Goal: Find specific page/section: Find specific page/section

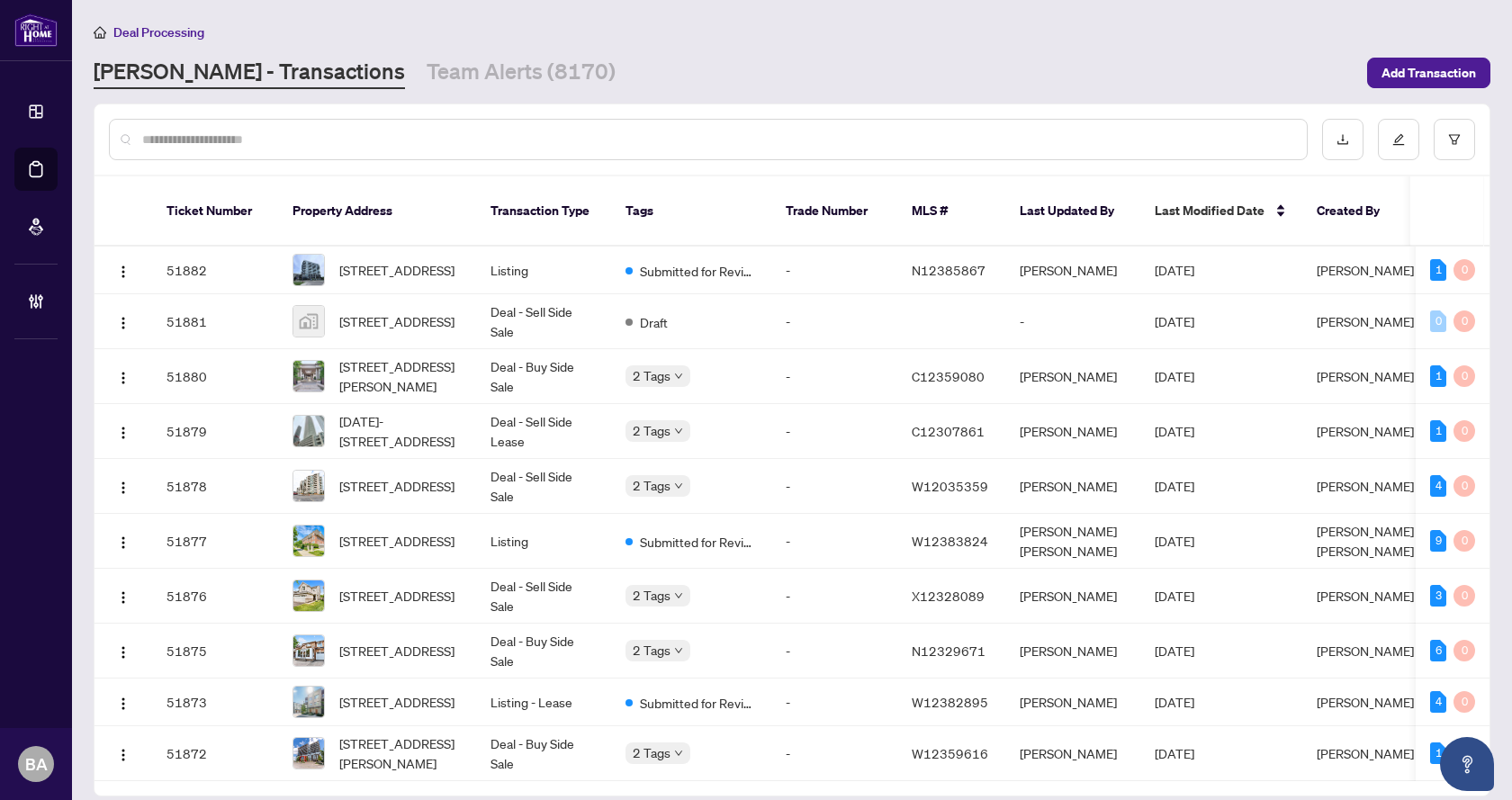
click at [405, 134] on input "text" at bounding box center [717, 139] width 1150 height 20
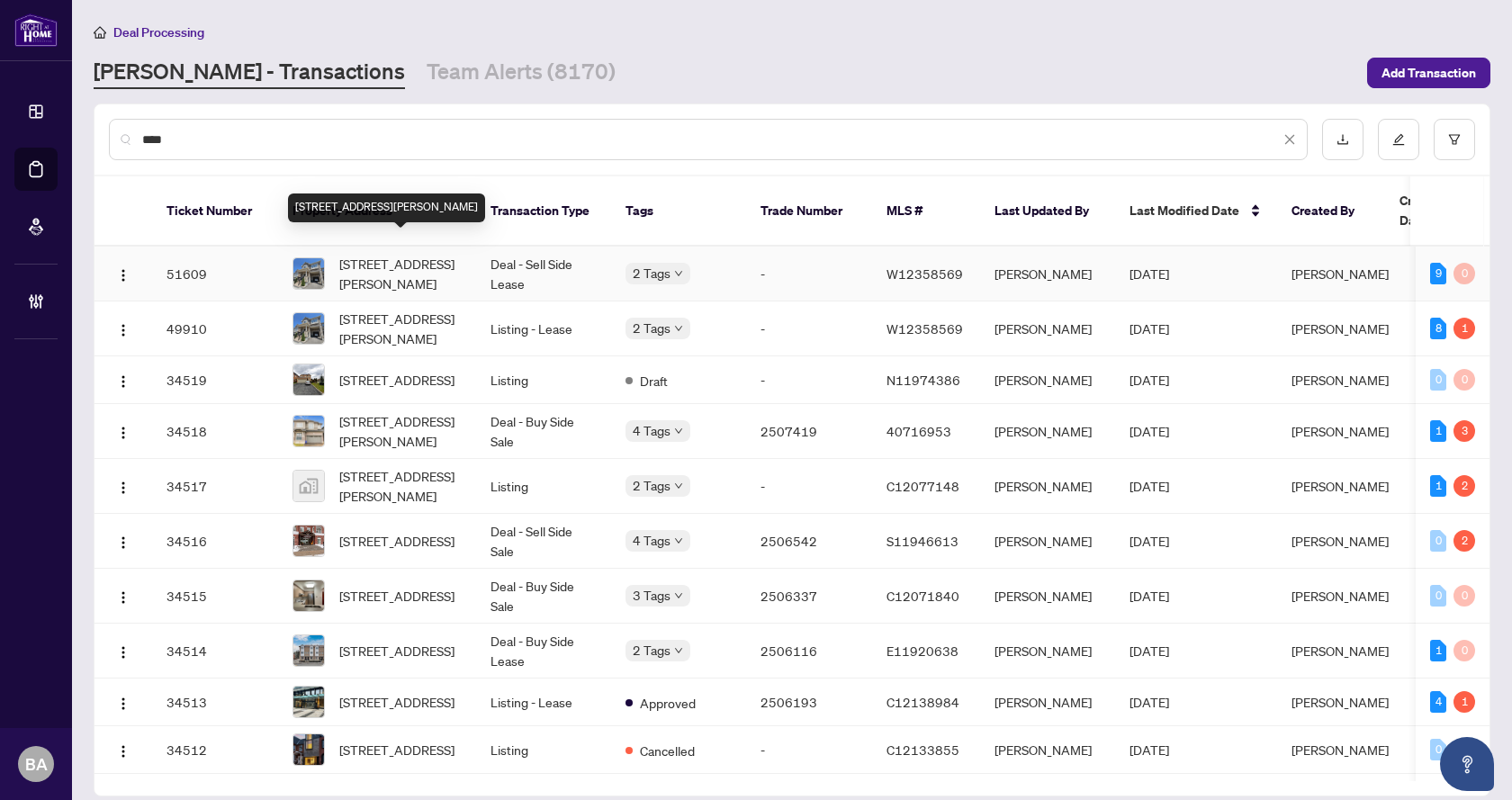
type input "****"
click at [404, 254] on span "[STREET_ADDRESS][PERSON_NAME]" at bounding box center [400, 273] width 122 height 39
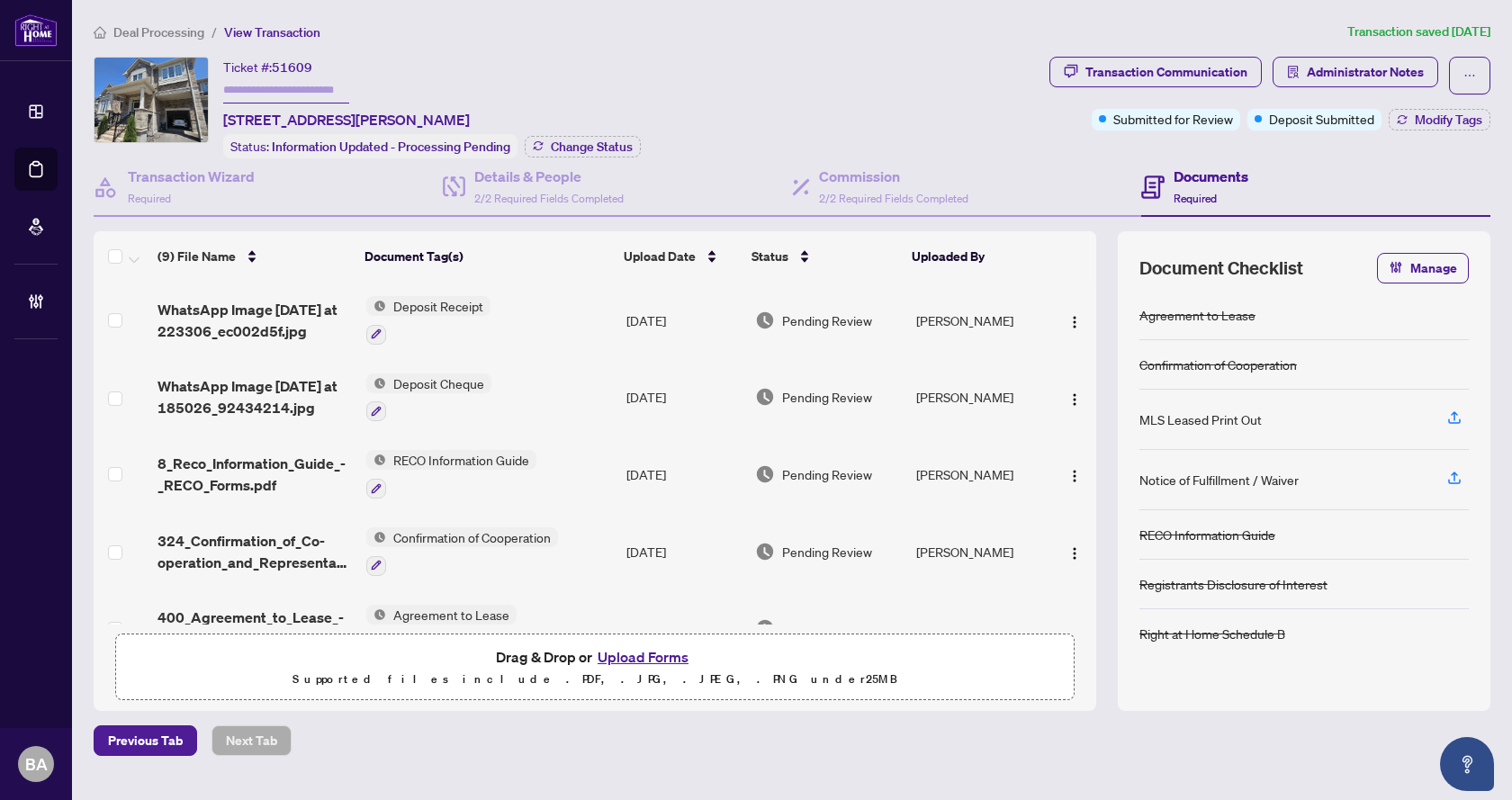
click at [255, 324] on span "WhatsApp Image [DATE] at 223306_ec002d5f.jpg" at bounding box center [254, 321] width 193 height 43
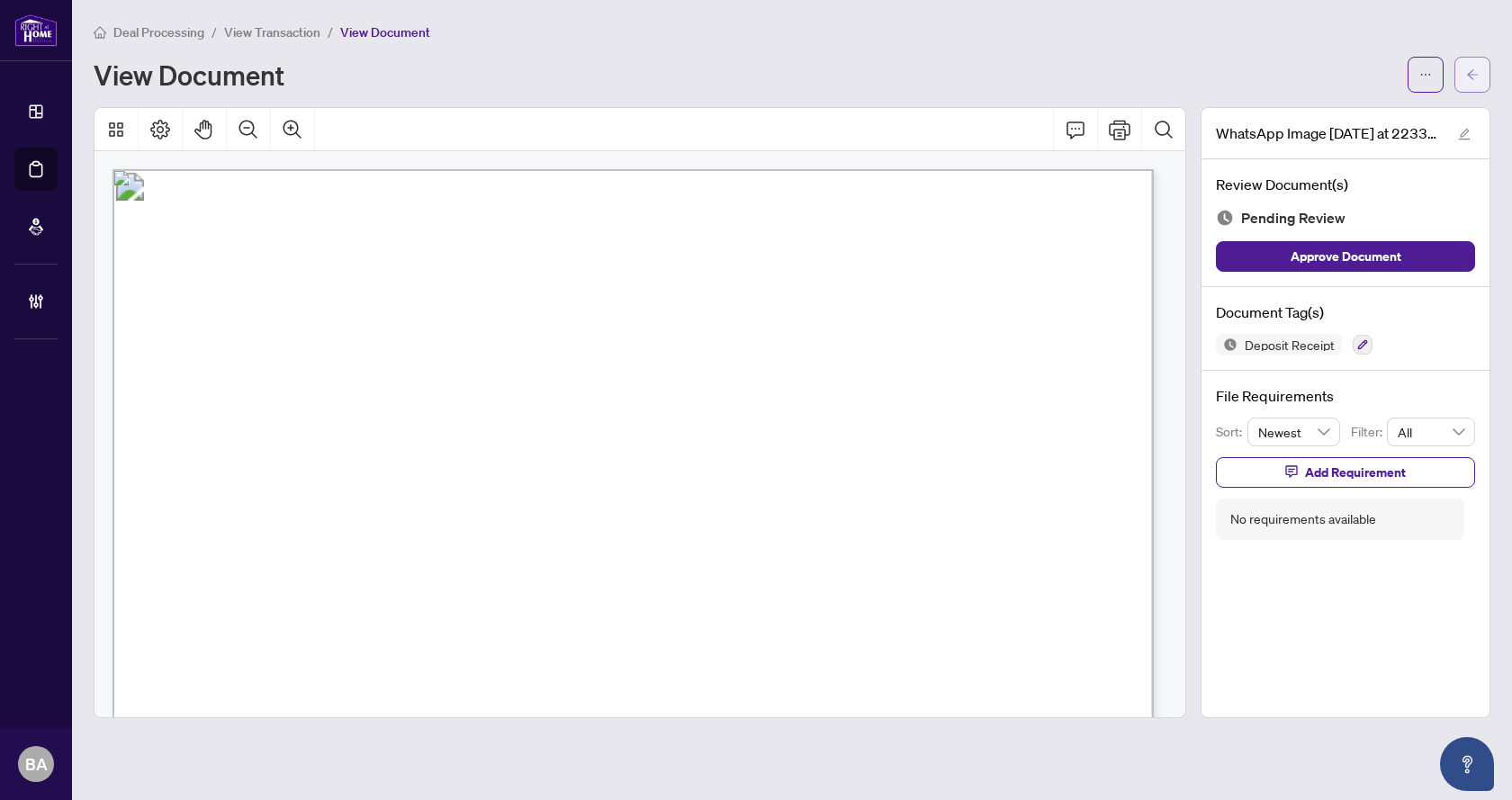
click at [1473, 82] on span "button" at bounding box center [1472, 74] width 13 height 29
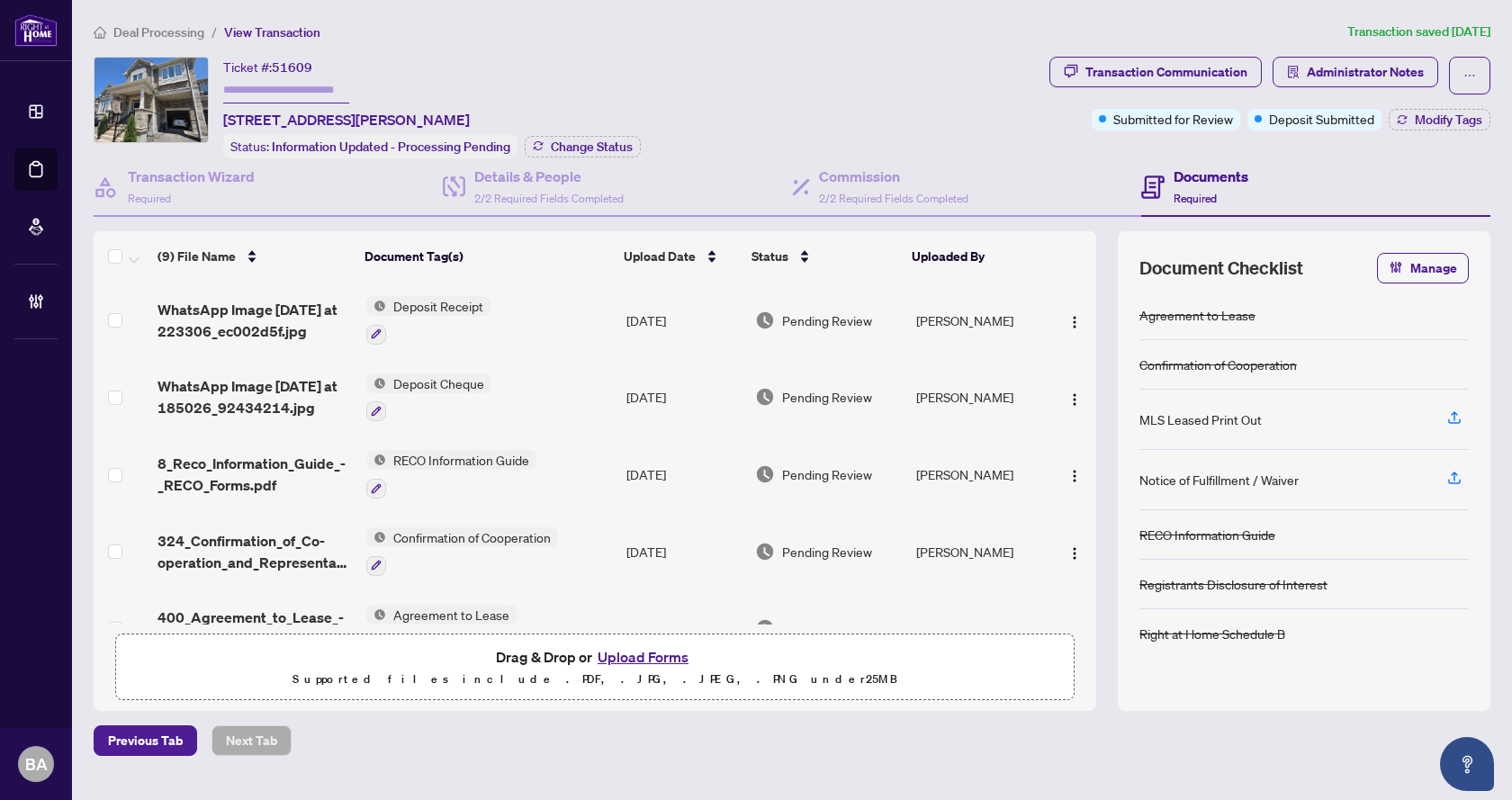
click at [908, 759] on main "Deal Processing / View Transaction Transaction saved [DATE] Ticket #: 51609 [ST…" at bounding box center [792, 400] width 1440 height 800
click at [1297, 77] on icon "solution" at bounding box center [1293, 72] width 13 height 13
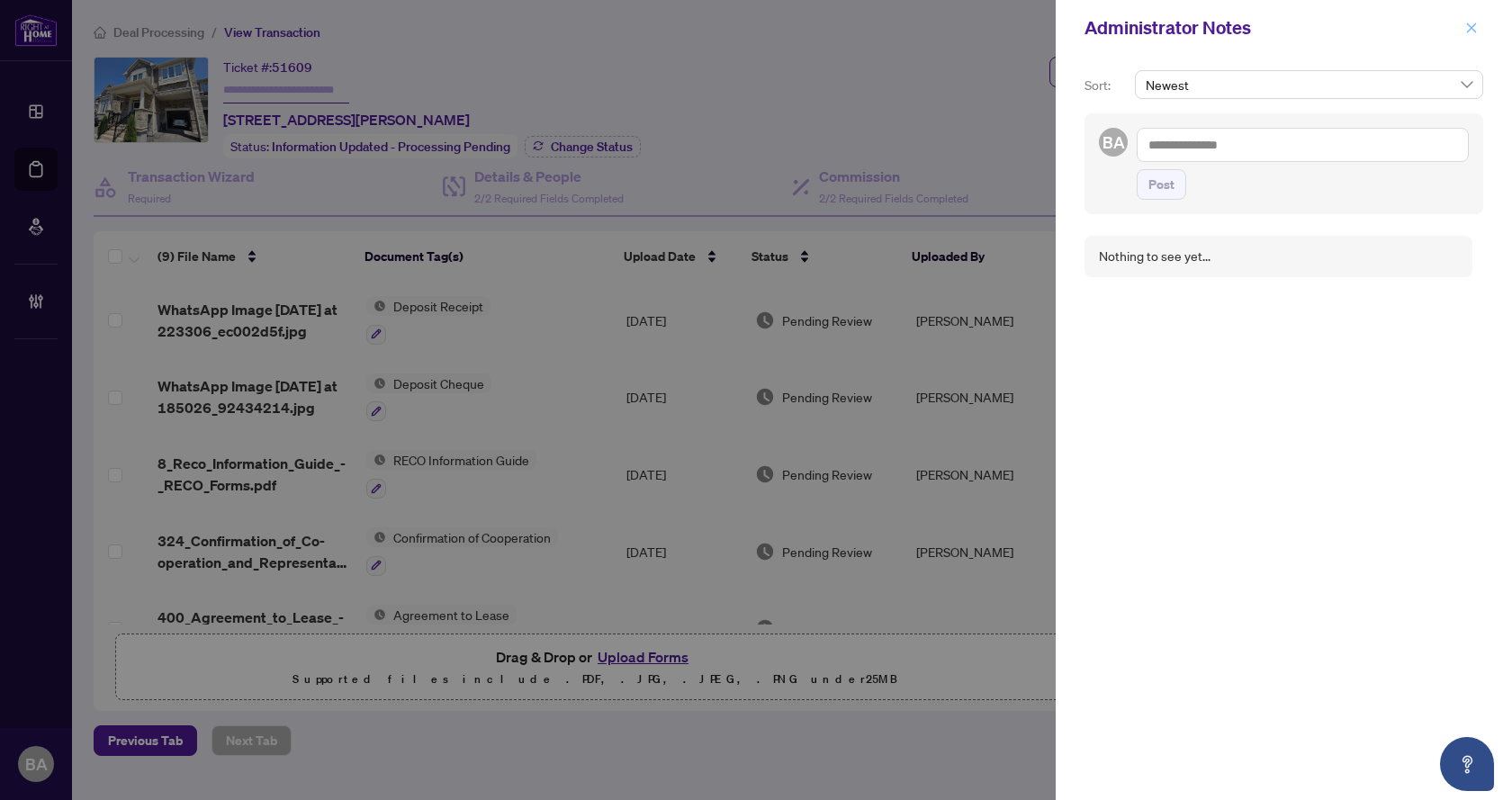
click at [1463, 32] on button "button" at bounding box center [1472, 28] width 24 height 22
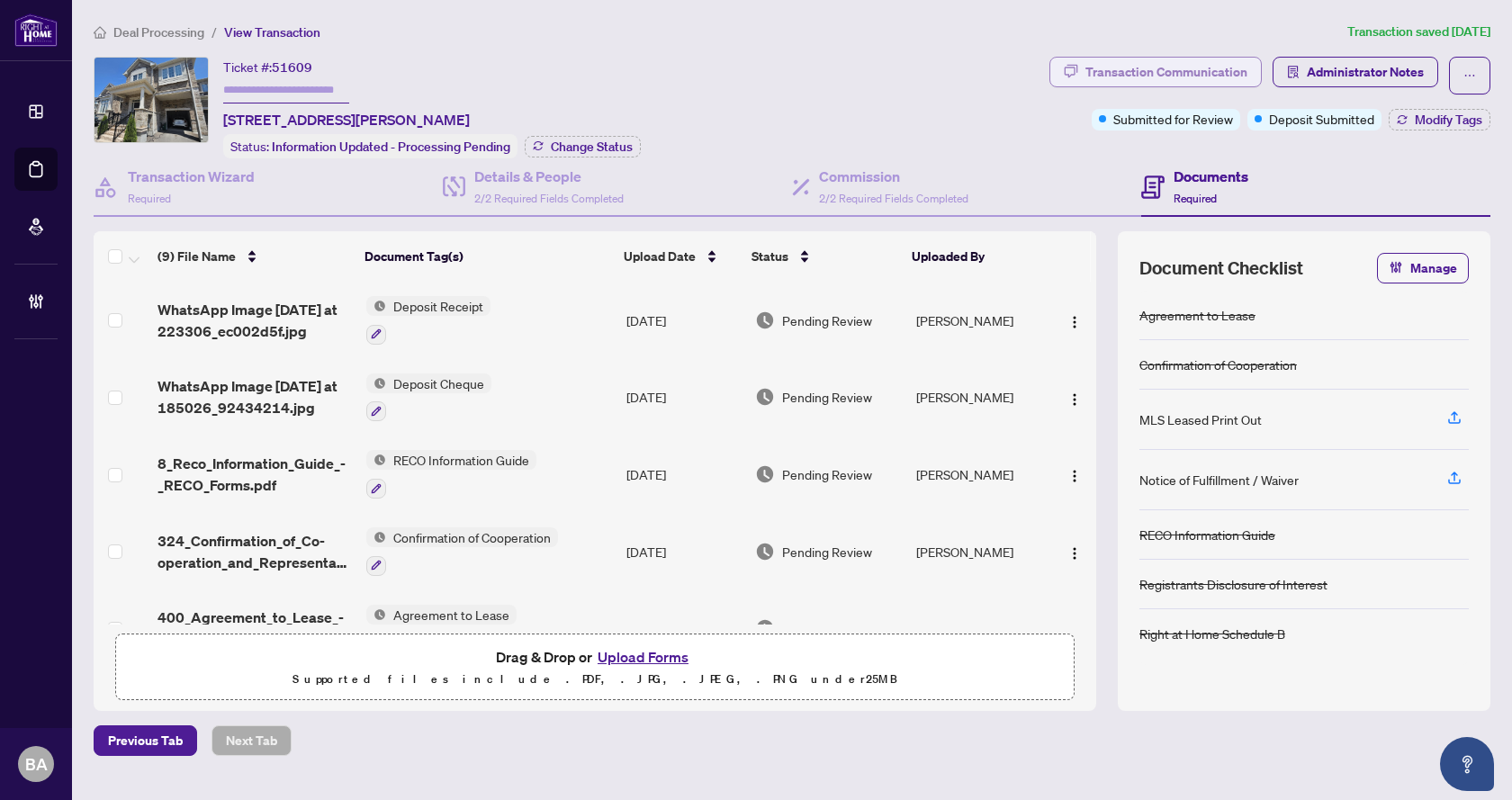
click at [1163, 65] on div "Transaction Communication" at bounding box center [1166, 71] width 162 height 29
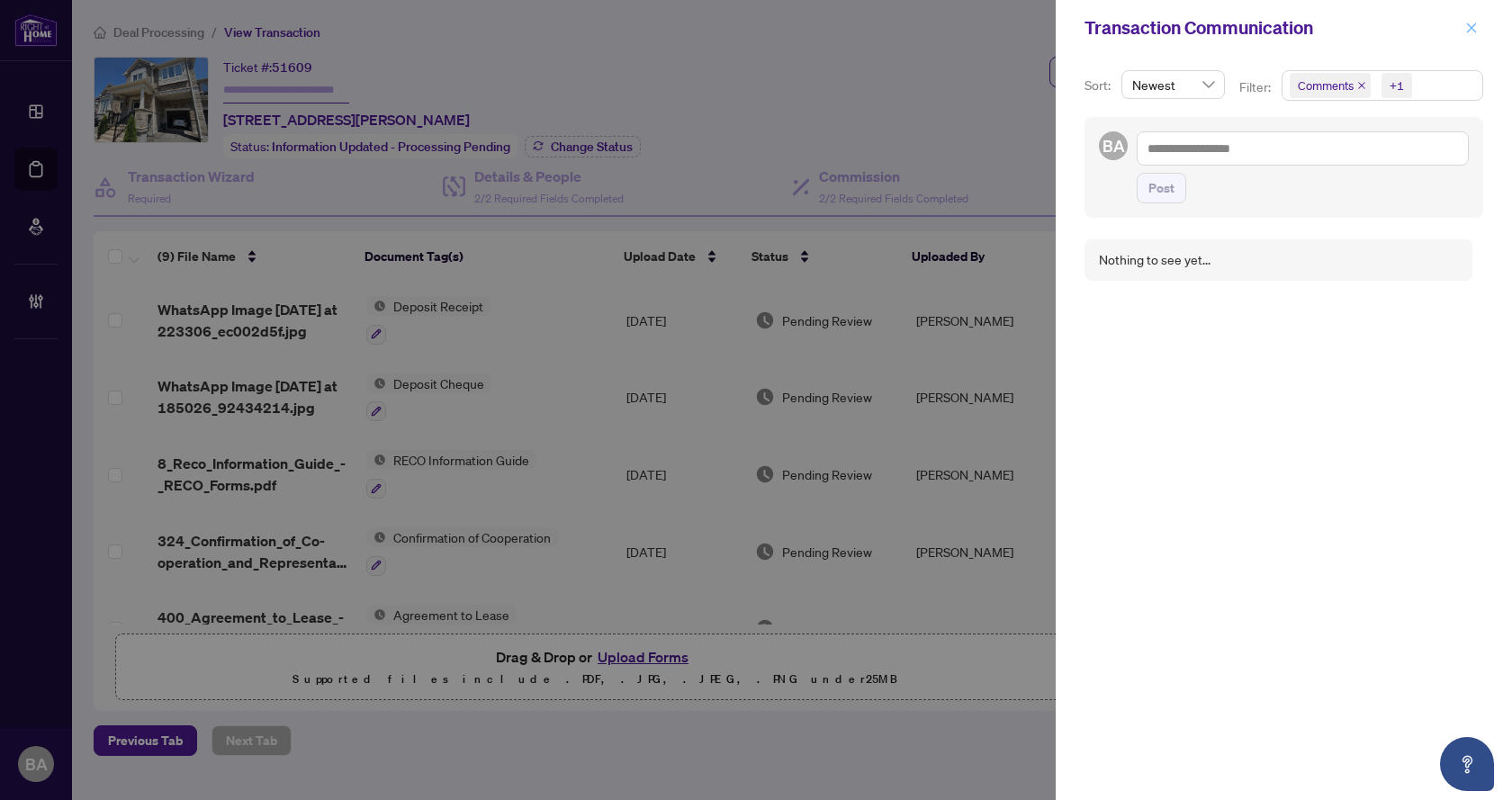
click at [1470, 27] on icon "close" at bounding box center [1472, 28] width 10 height 10
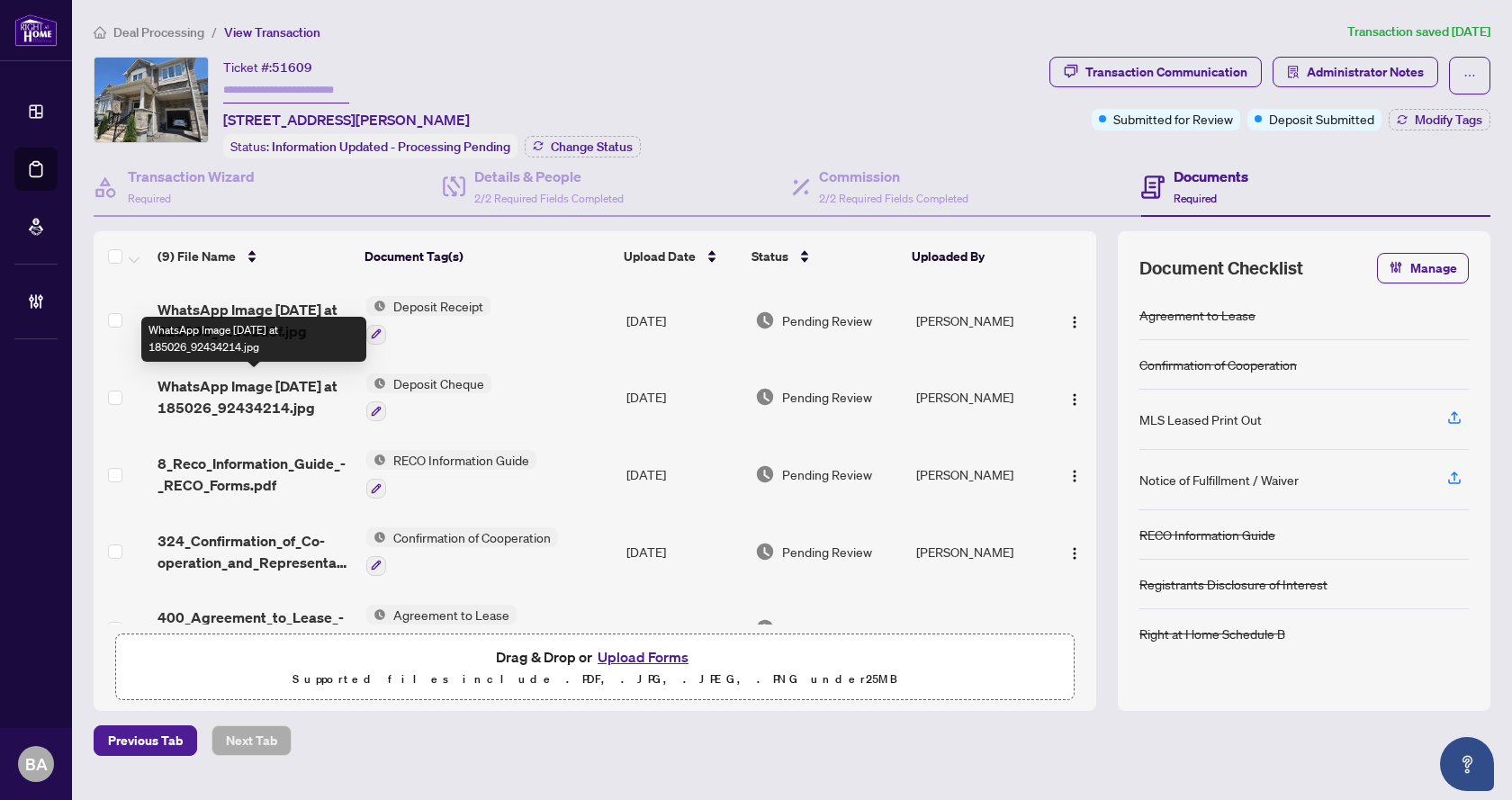
click at [286, 405] on span "WhatsApp Image [DATE] at 185026_92434214.jpg" at bounding box center [254, 397] width 193 height 43
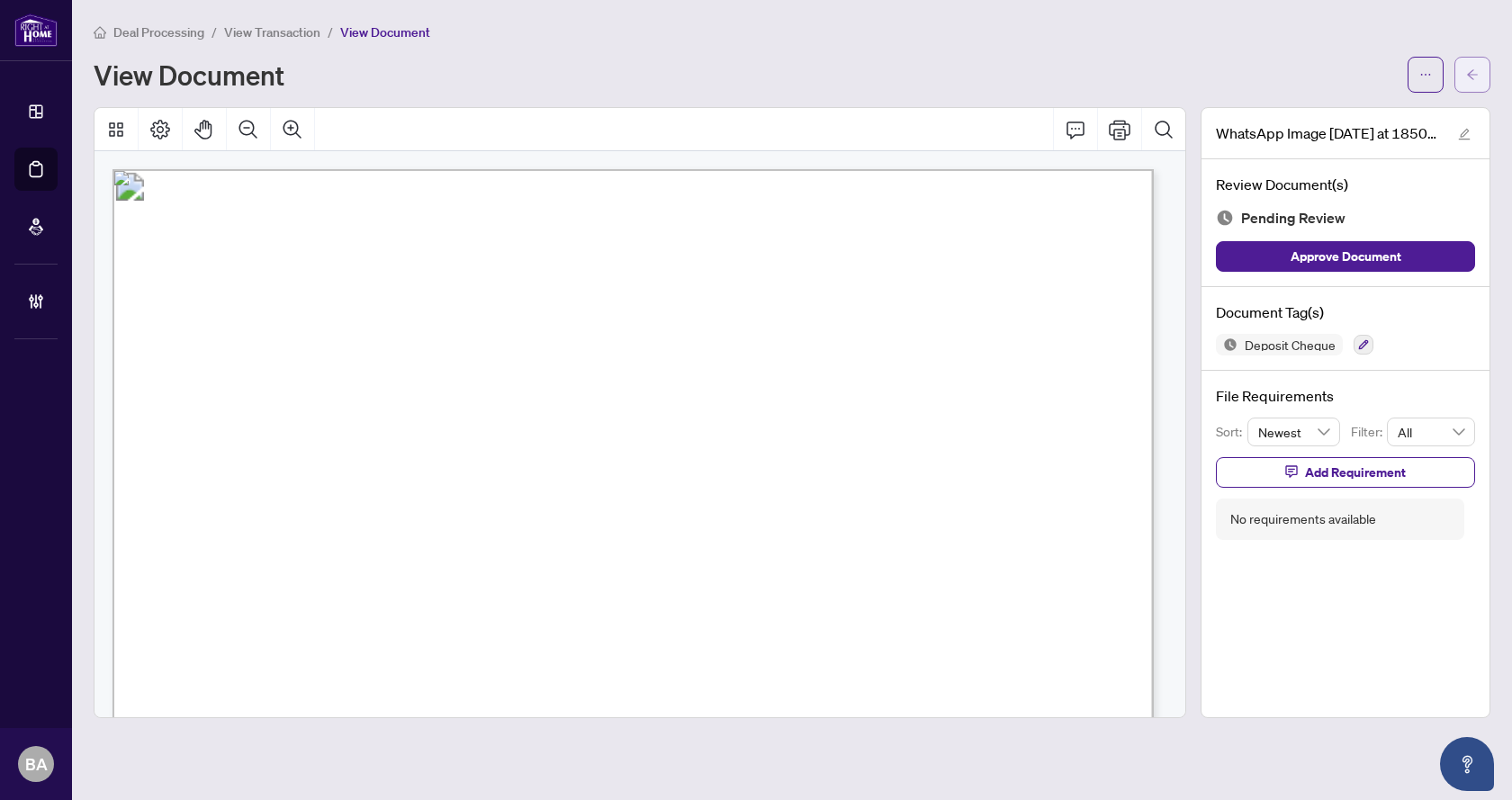
click at [1465, 80] on button "button" at bounding box center [1472, 74] width 36 height 36
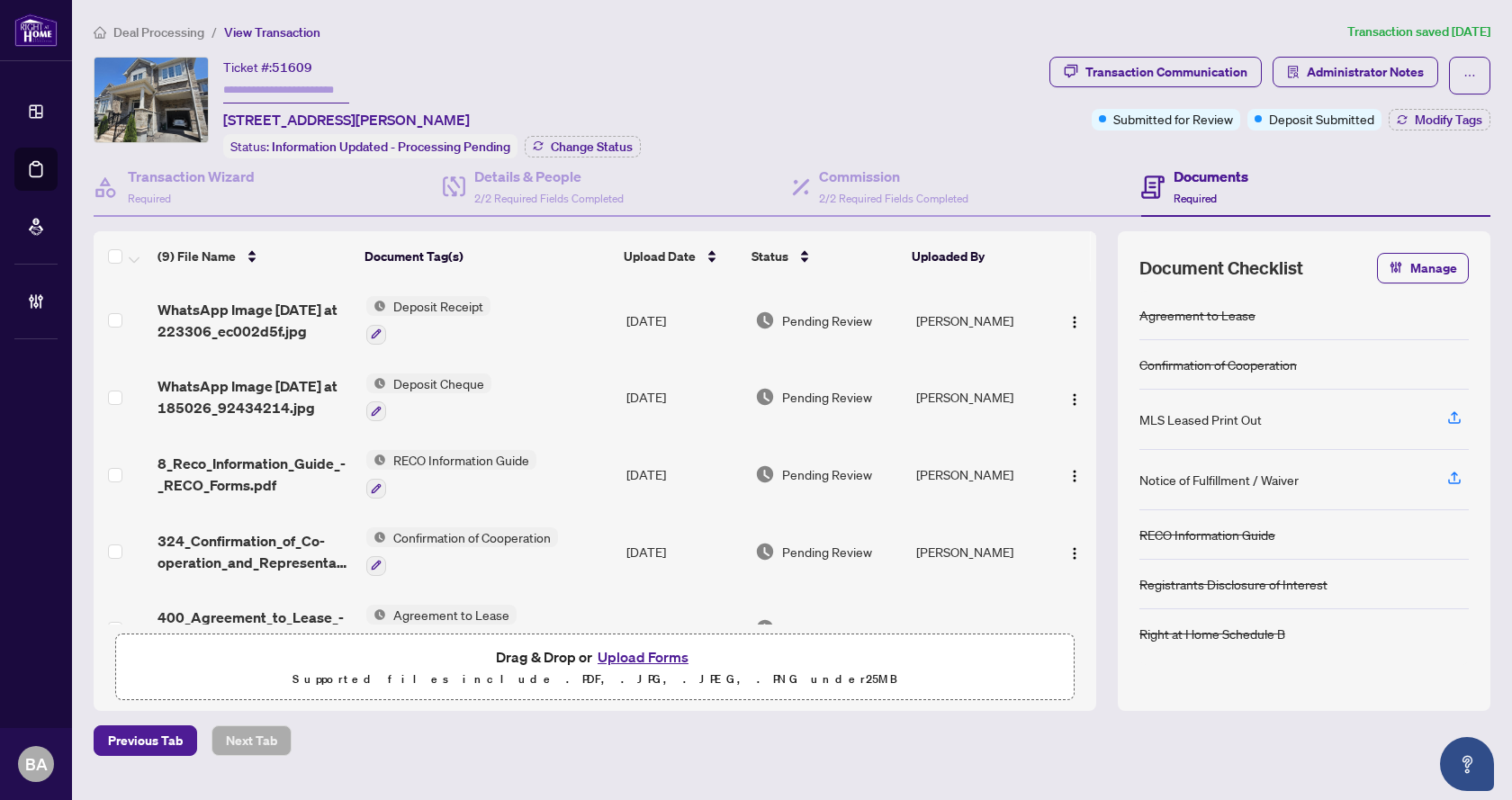
click at [662, 743] on div "Previous Tab Next Tab" at bounding box center [792, 740] width 1397 height 31
